Goal: Find specific page/section: Find specific page/section

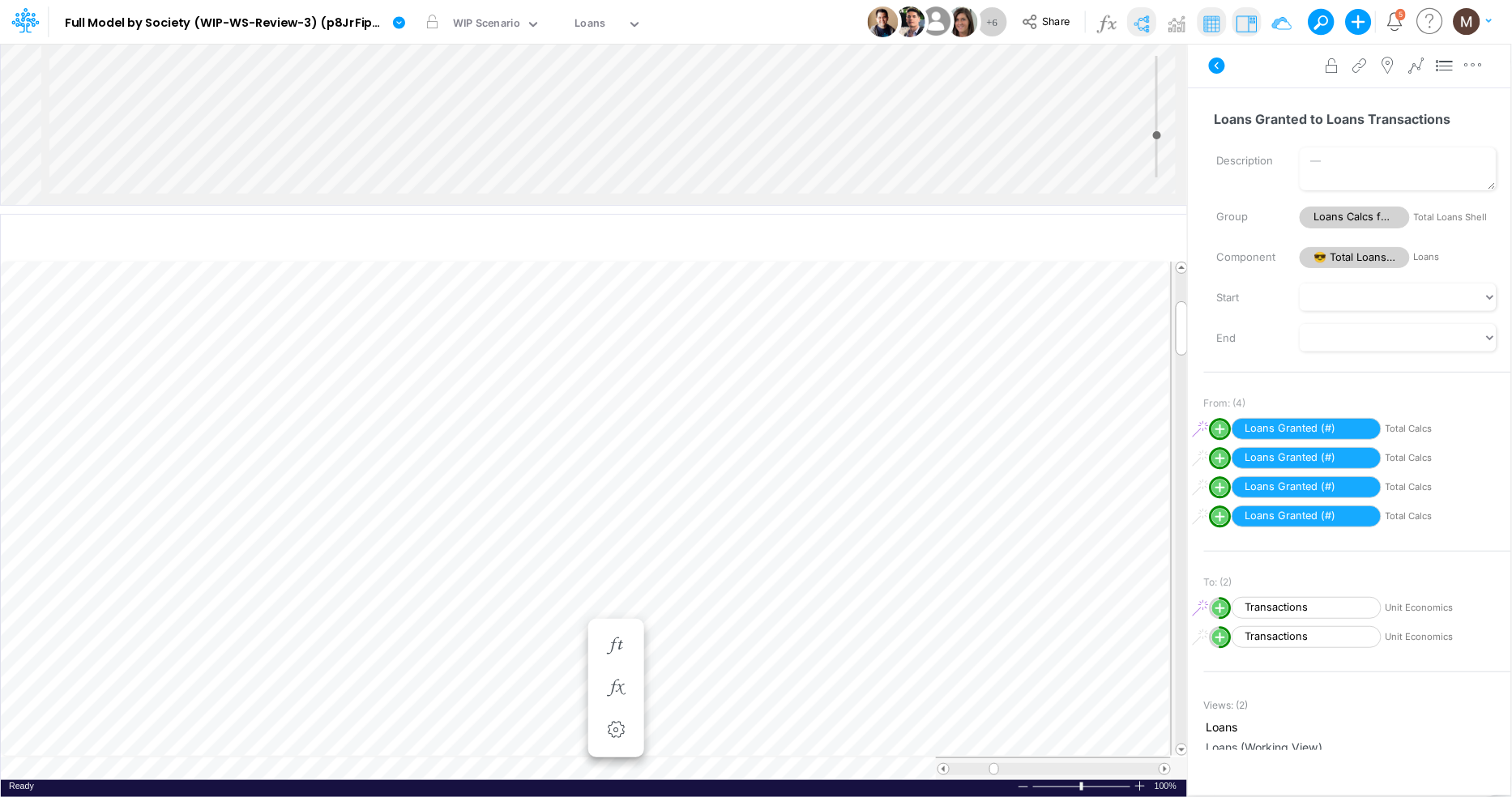
scroll to position [0, 1]
click at [1143, 24] on img at bounding box center [1142, 24] width 26 height 26
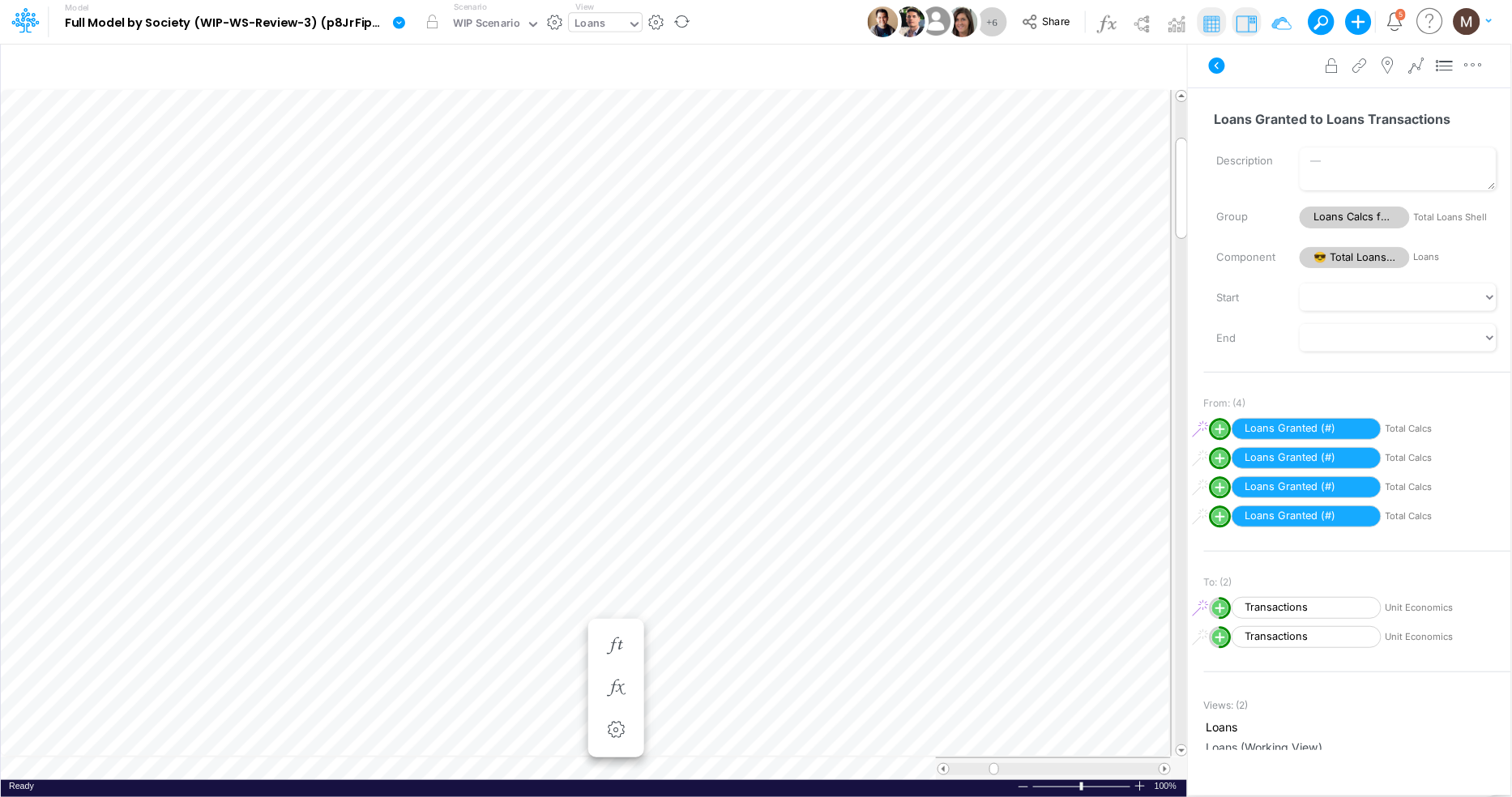
click at [586, 20] on div "Loans" at bounding box center [590, 25] width 31 height 18
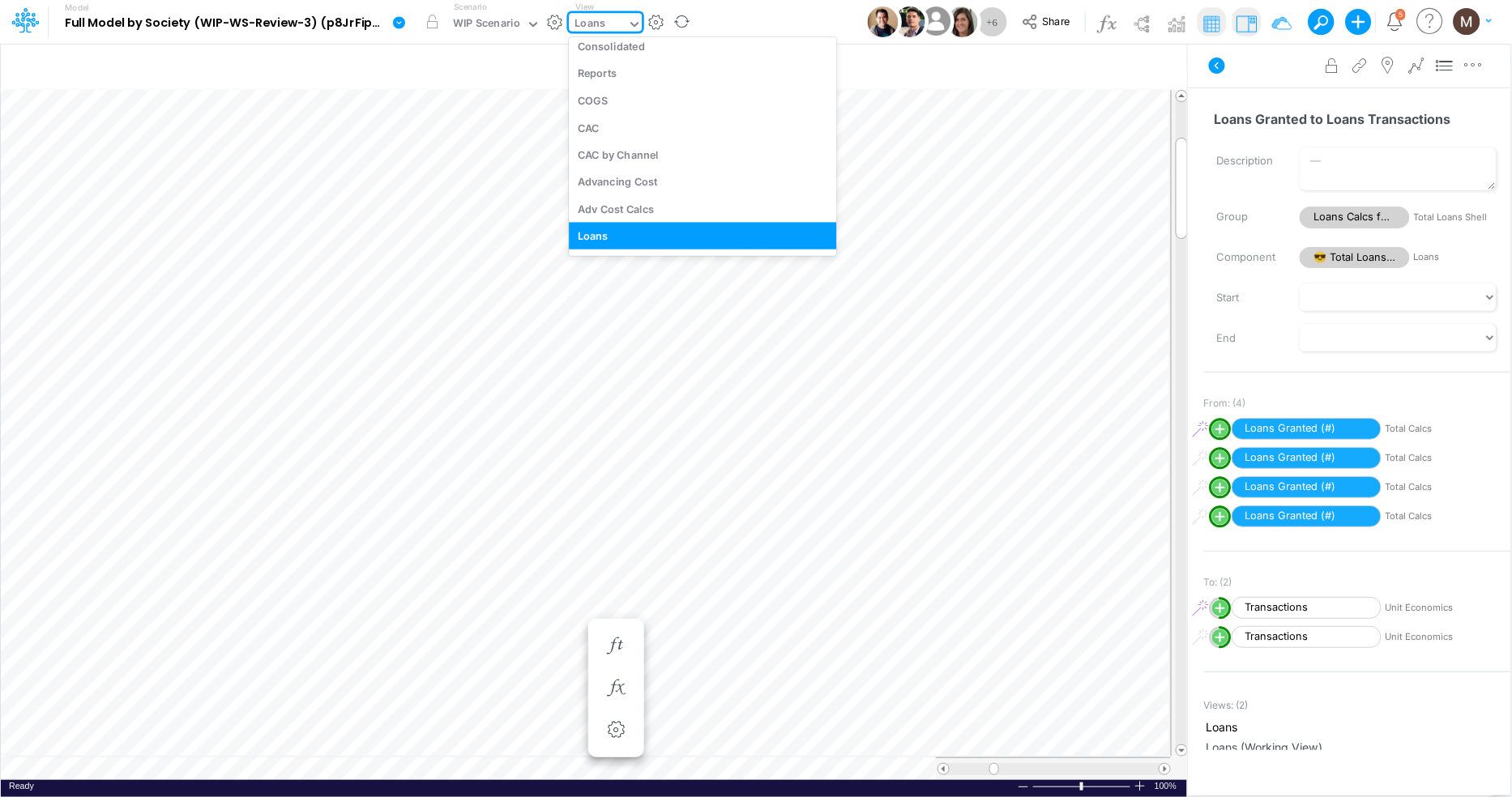
type input "c"
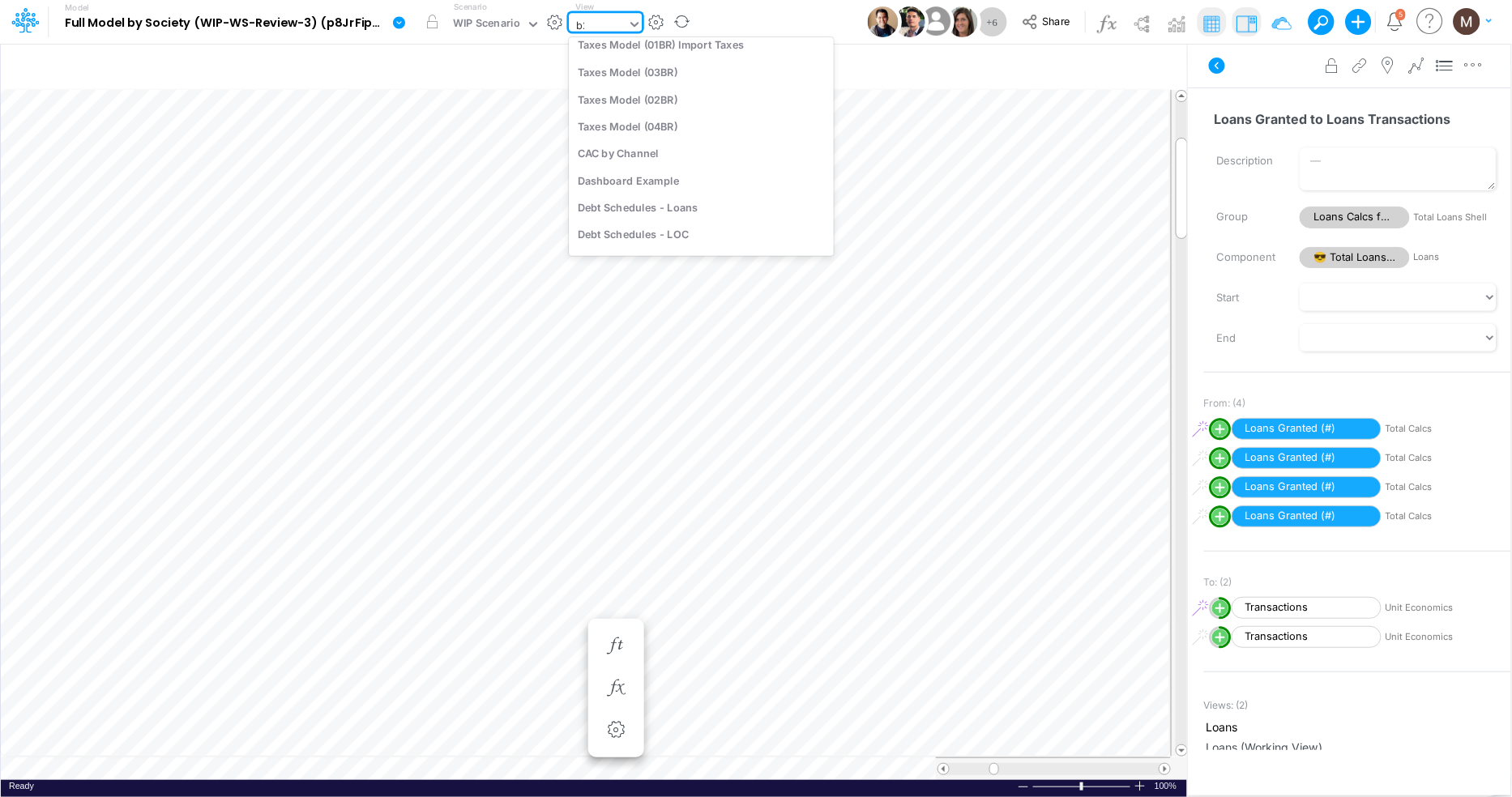
scroll to position [0, 0]
type input "b2b"
click at [654, 56] on div "P&L (C & B2B)" at bounding box center [678, 53] width 218 height 26
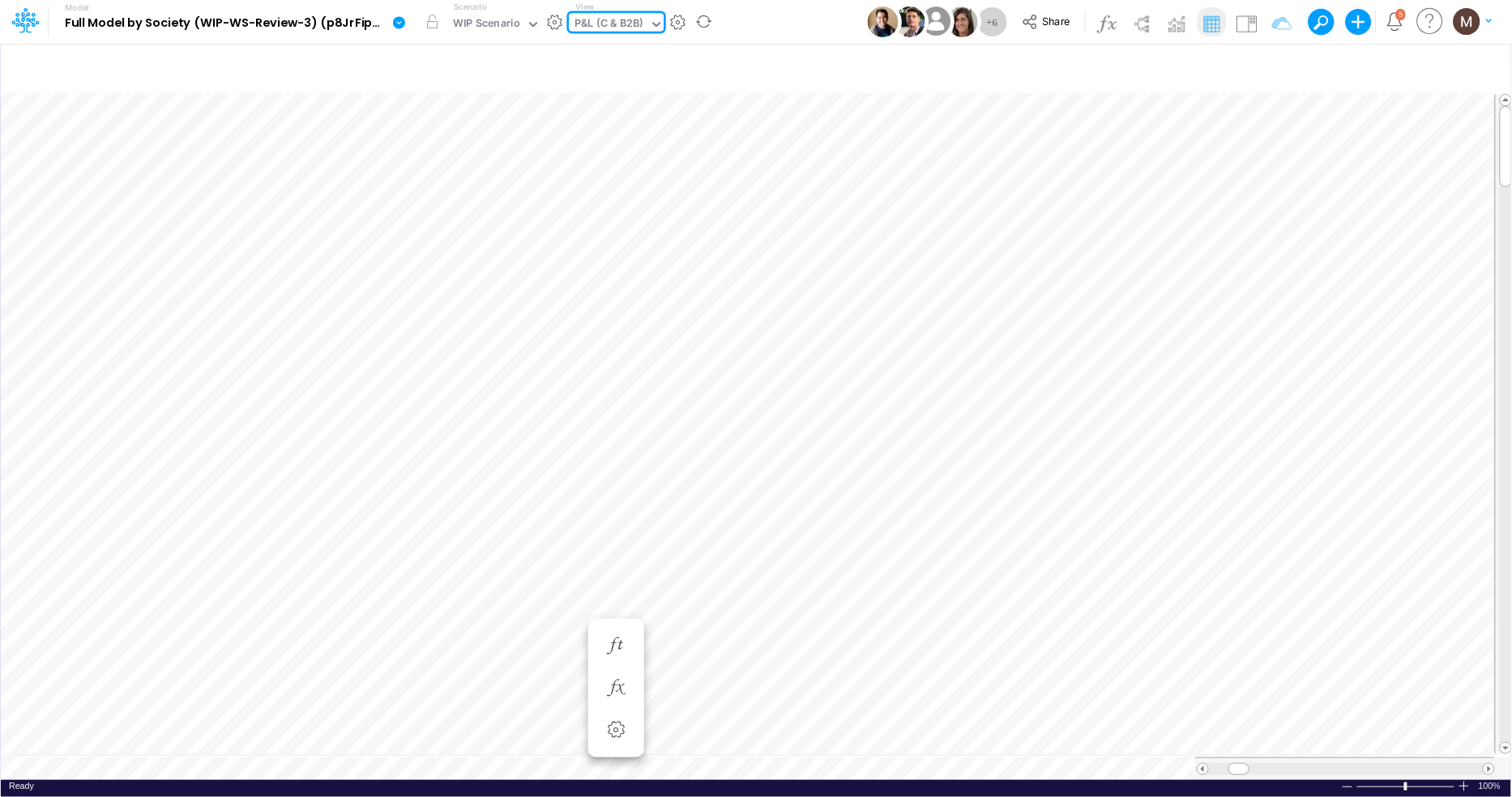
click at [617, 27] on div "P&L (C & B2B)" at bounding box center [610, 25] width 69 height 18
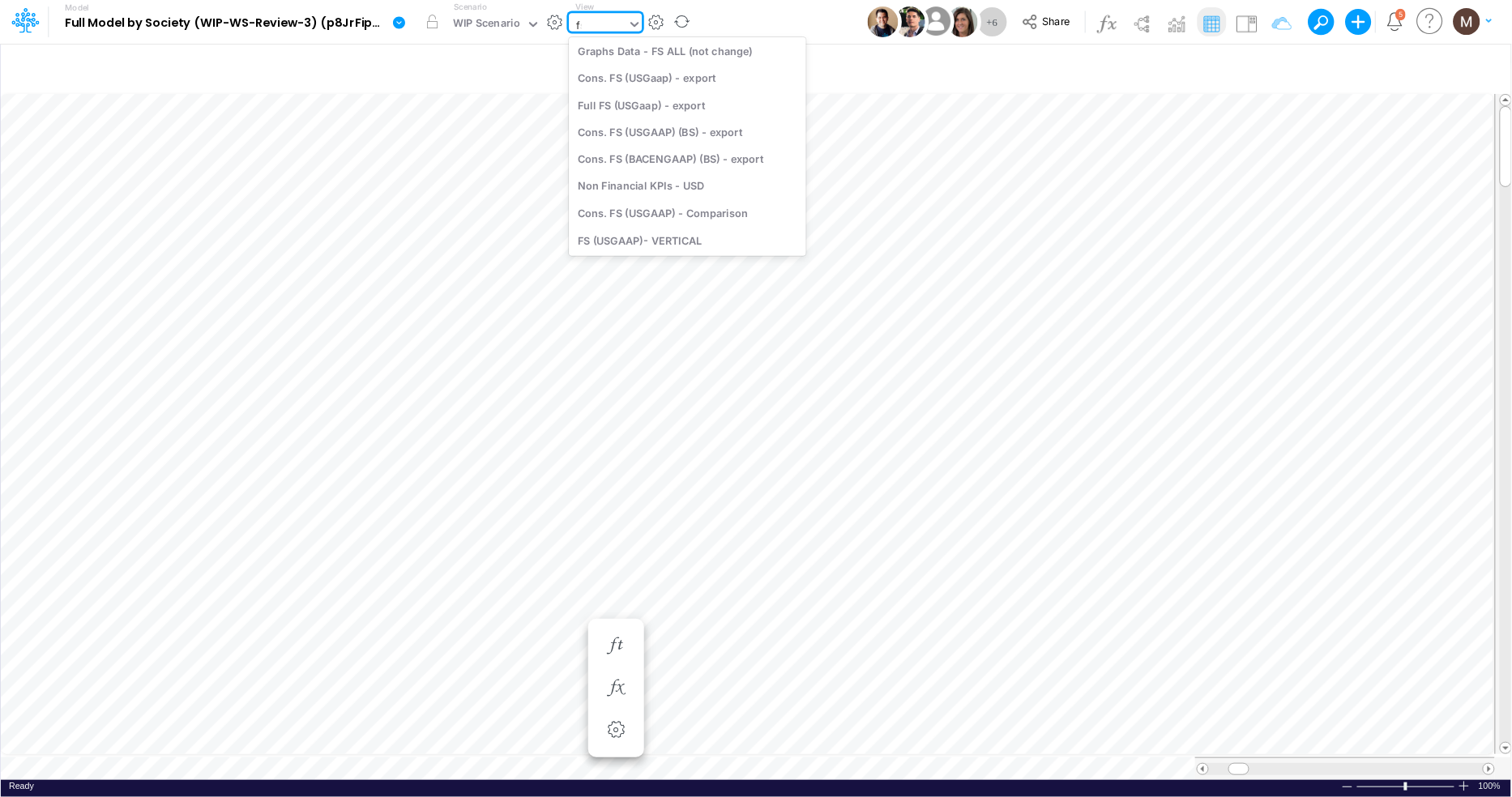
scroll to position [755, 0]
type input "f"
type input "01br"
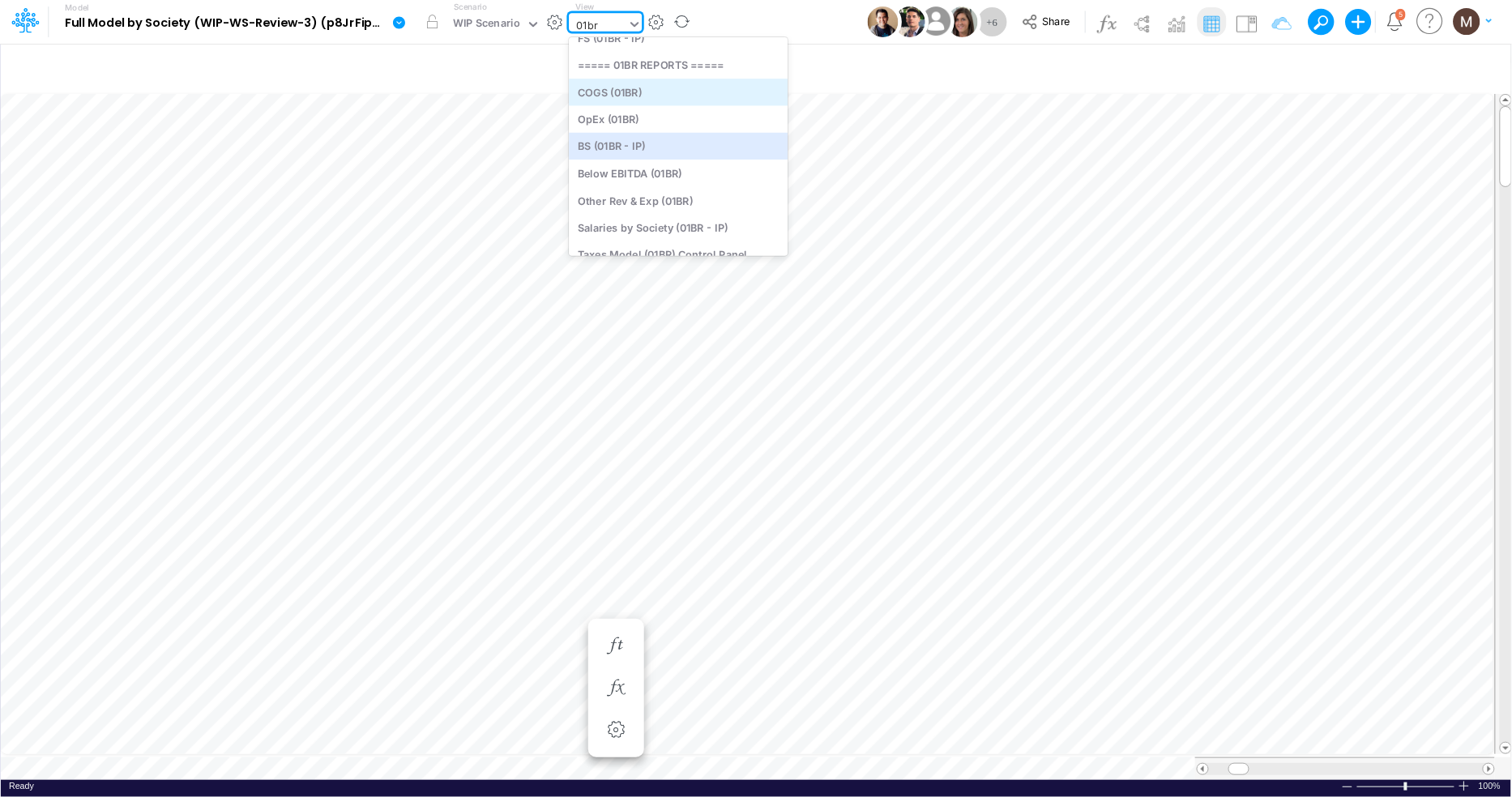
scroll to position [0, 0]
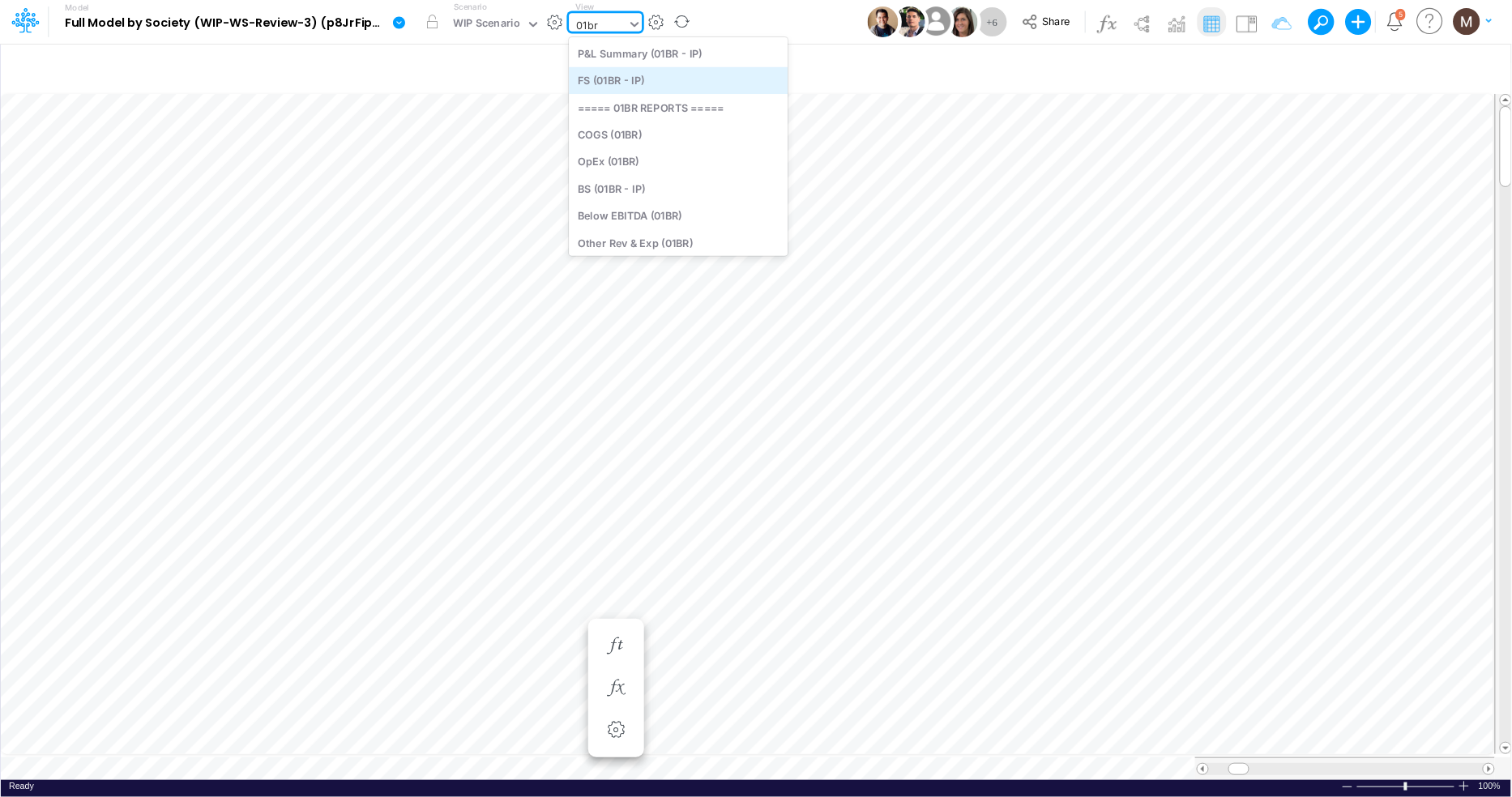
click at [677, 84] on div "FS (01BR - IP)" at bounding box center [678, 81] width 218 height 26
